Goal: Transaction & Acquisition: Download file/media

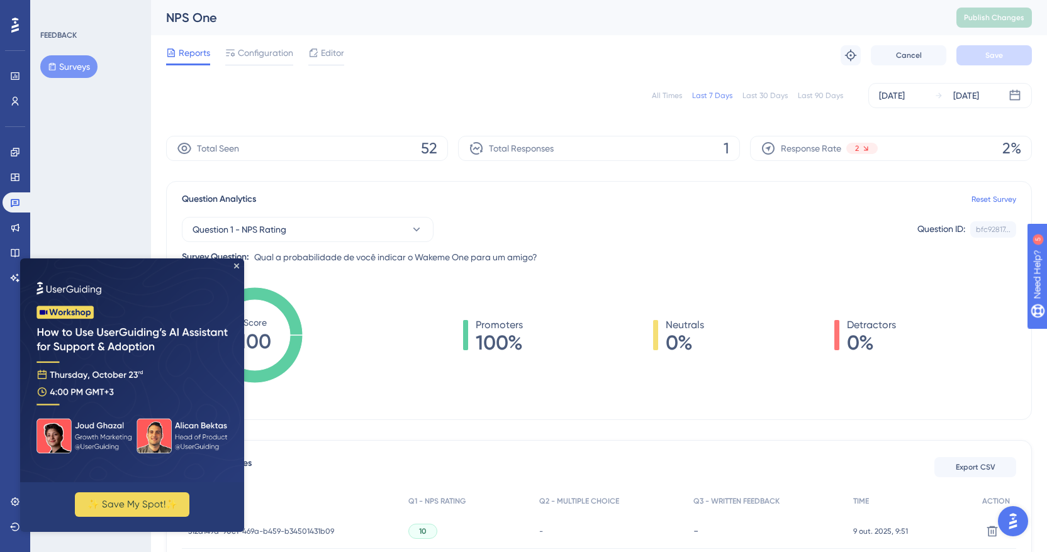
click at [233, 262] on img at bounding box center [132, 370] width 224 height 224
click at [235, 264] on icon "Close Preview" at bounding box center [236, 266] width 5 height 5
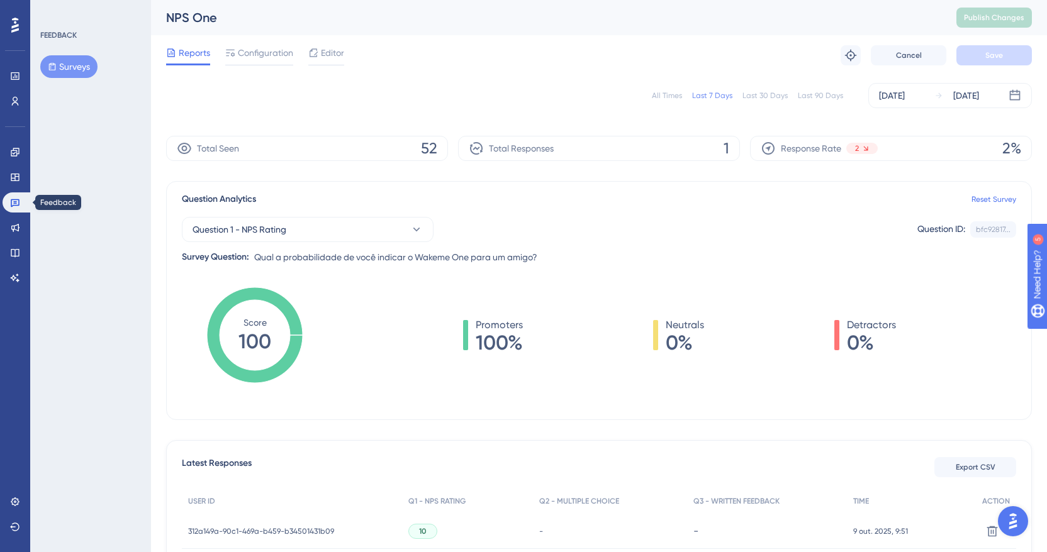
click at [14, 198] on icon at bounding box center [15, 202] width 10 height 10
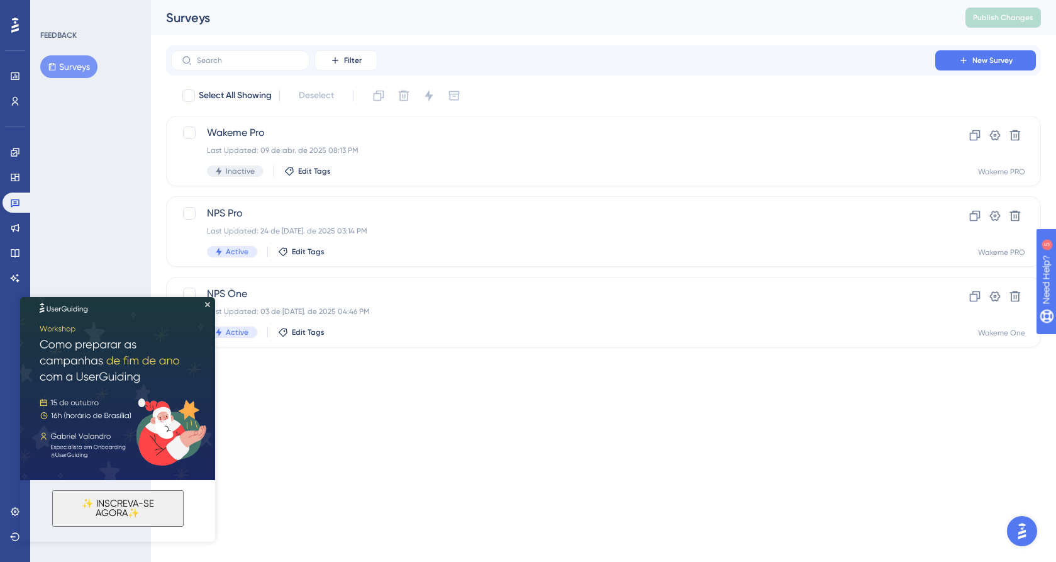
click at [207, 301] on img at bounding box center [117, 382] width 195 height 195
click at [207, 303] on icon "Close Preview" at bounding box center [207, 304] width 5 height 5
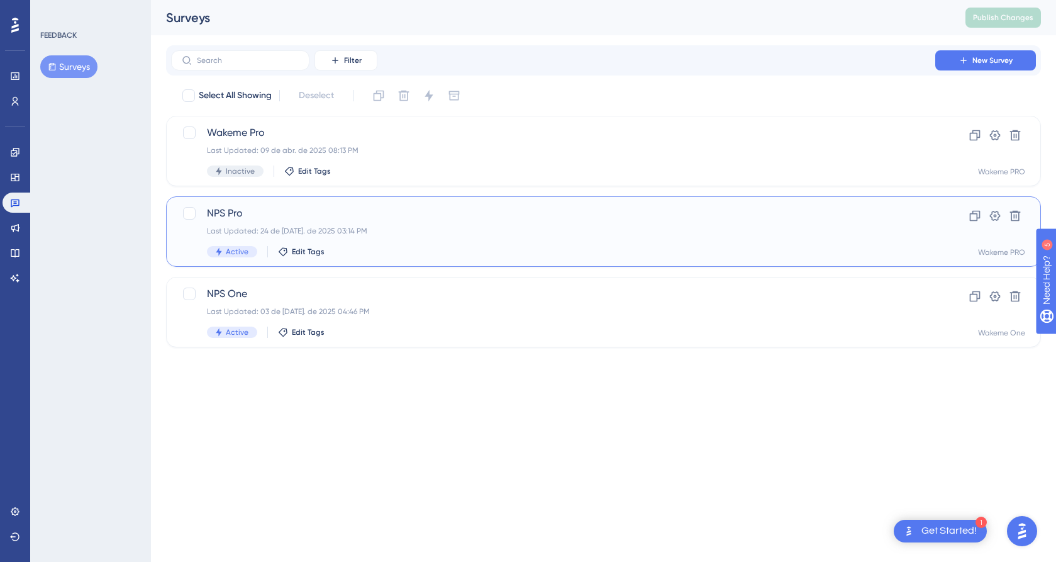
click at [403, 239] on div "NPS Pro Last Updated: 24 de [DATE]. de 2025 03:14 PM Active Edit Tags" at bounding box center [553, 232] width 692 height 52
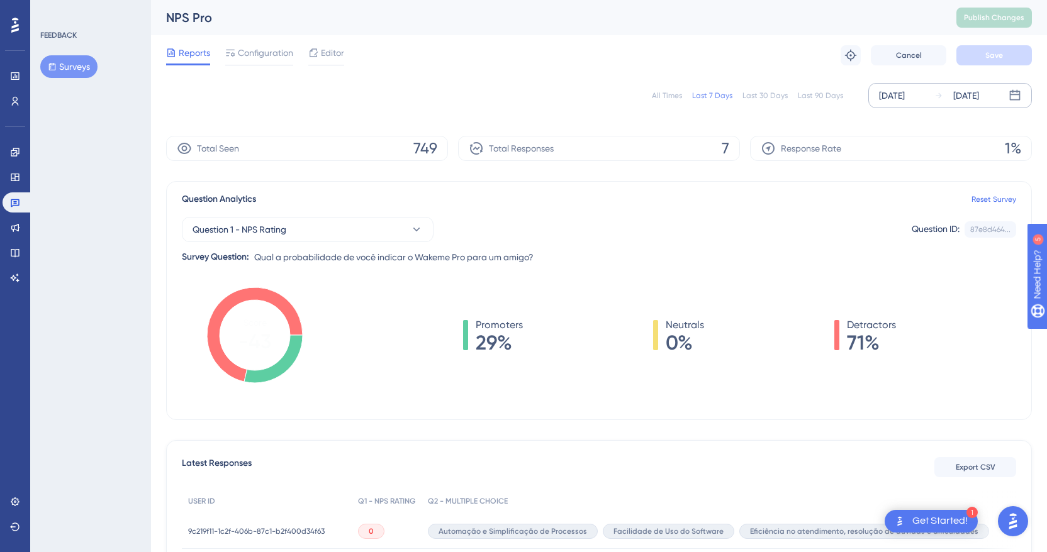
click at [896, 90] on div "[DATE]" at bounding box center [892, 95] width 26 height 15
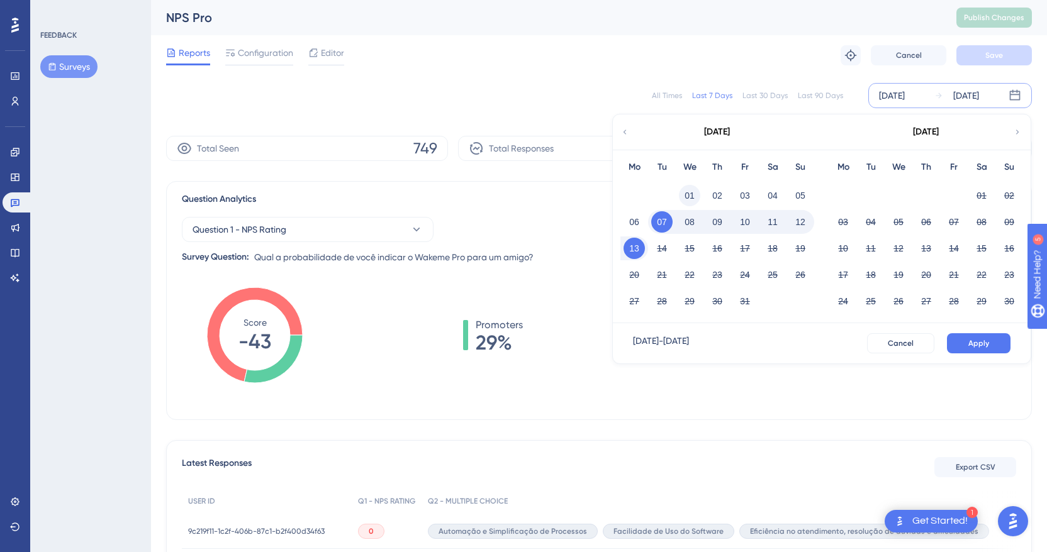
click at [685, 194] on button "01" at bounding box center [689, 195] width 21 height 21
click at [978, 343] on span "Apply" at bounding box center [978, 343] width 21 height 10
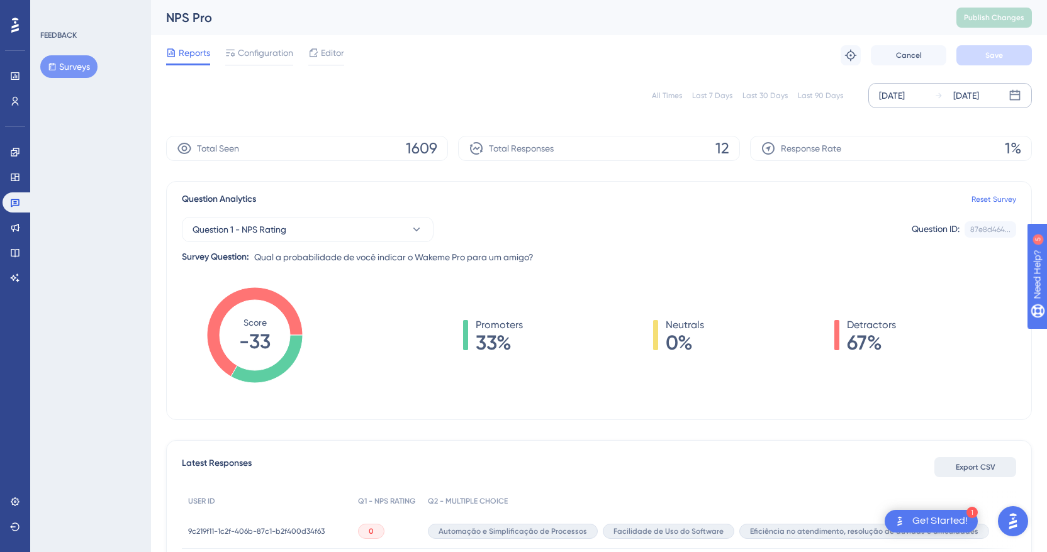
click at [968, 468] on span "Export CSV" at bounding box center [975, 467] width 40 height 10
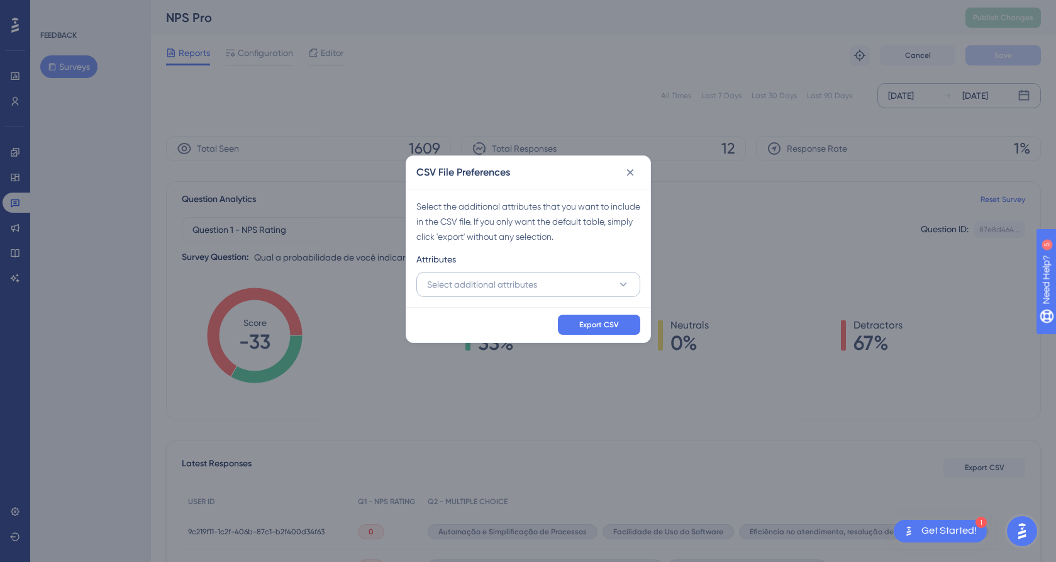
click at [531, 282] on span "Select additional attributes" at bounding box center [482, 284] width 110 height 15
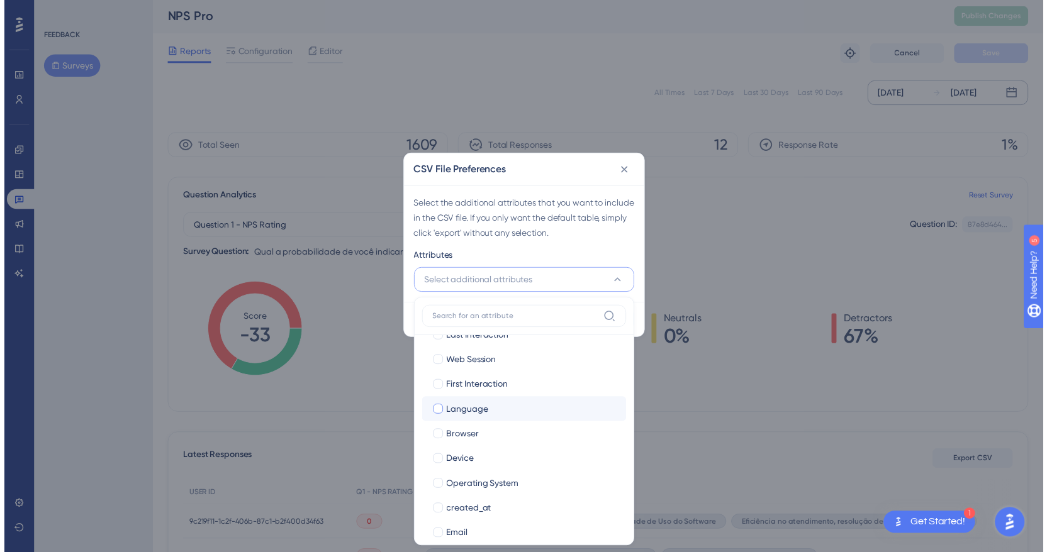
scroll to position [61, 0]
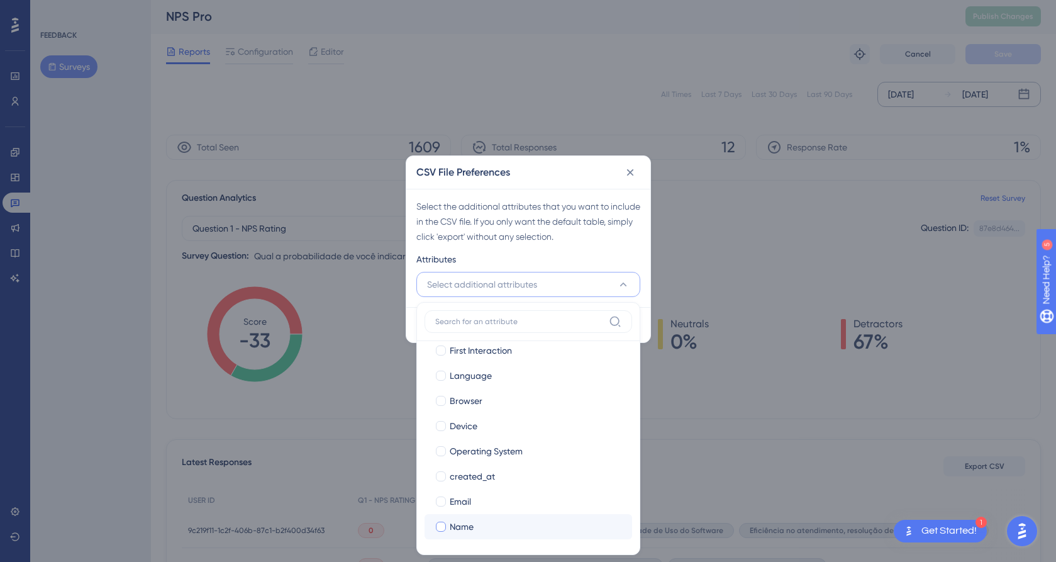
click at [437, 523] on div at bounding box center [441, 526] width 10 height 10
checkbox input "true"
click at [442, 503] on div at bounding box center [441, 501] width 10 height 10
checkbox input "true"
click at [618, 233] on div "Select the additional attributes that you want to include in the CSV file. If y…" at bounding box center [528, 221] width 224 height 45
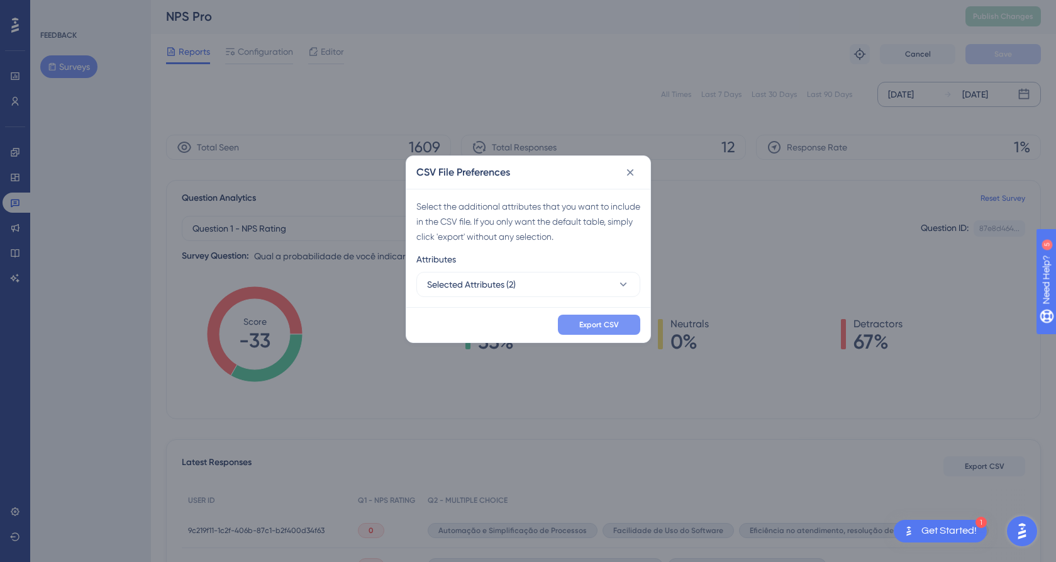
click at [602, 326] on span "Export CSV" at bounding box center [599, 325] width 40 height 10
